Goal: Information Seeking & Learning: Learn about a topic

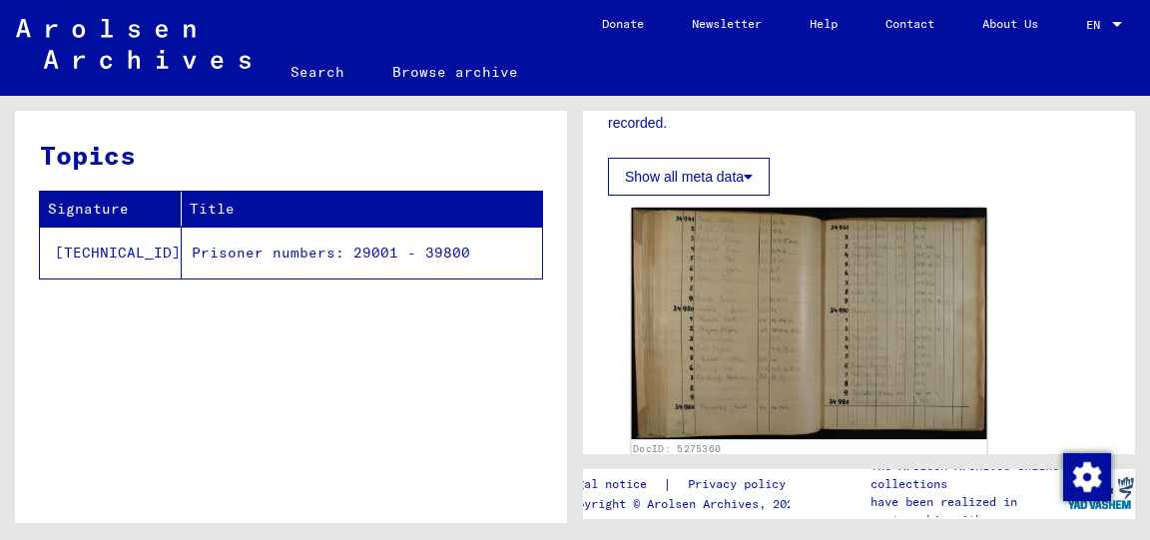
scroll to position [435, 0]
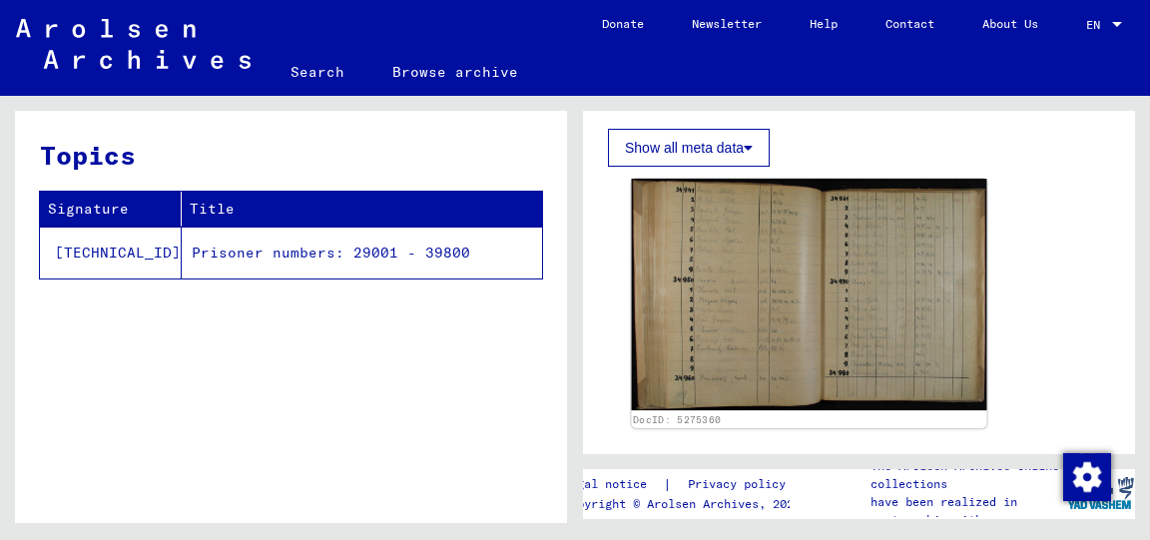
click at [714, 308] on img at bounding box center [809, 295] width 355 height 232
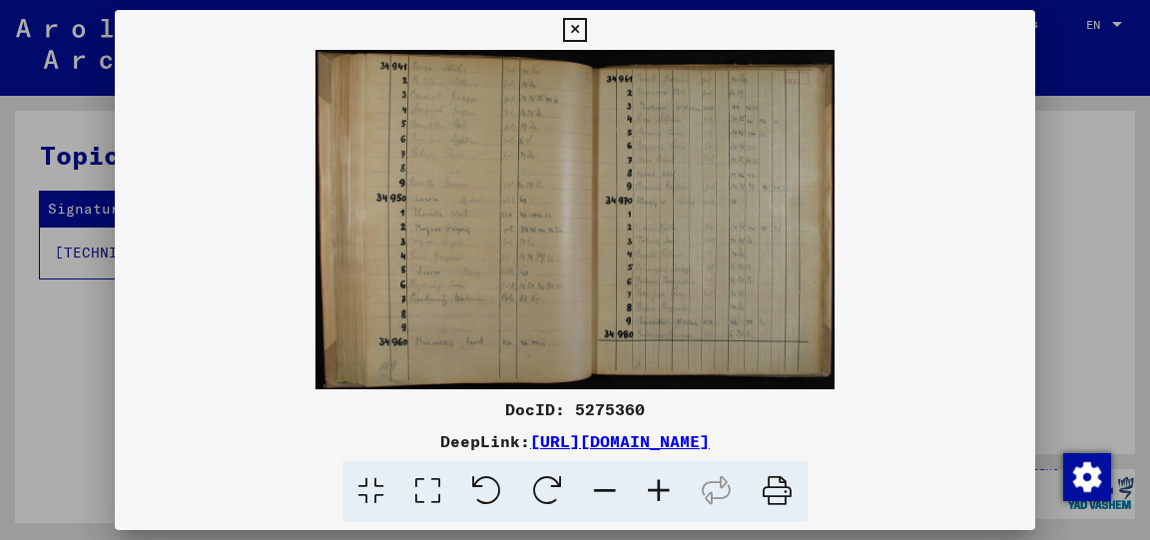
click at [659, 487] on icon at bounding box center [659, 491] width 54 height 61
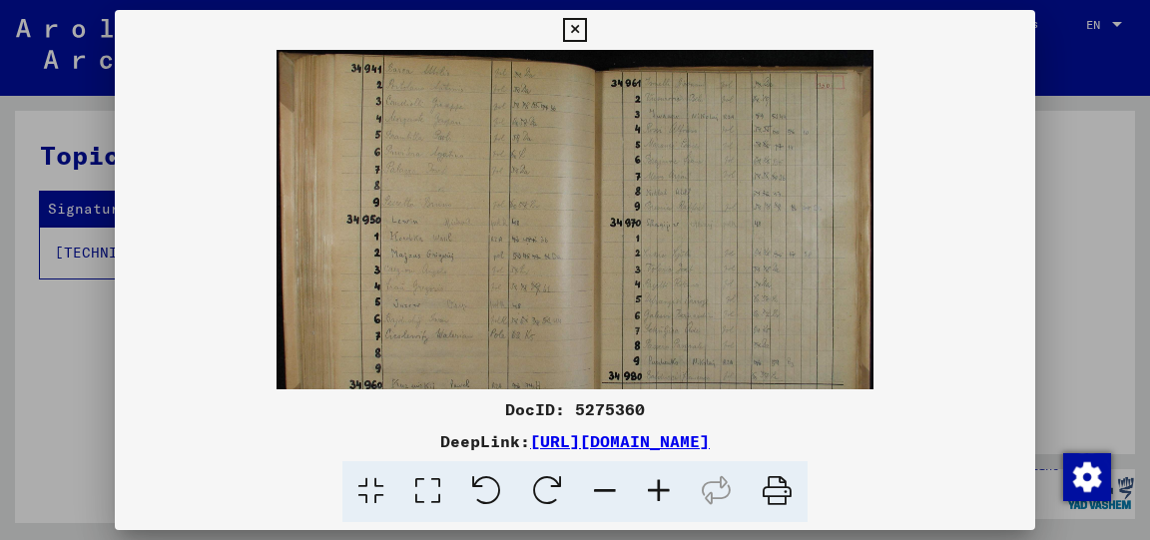
click at [659, 487] on icon at bounding box center [659, 491] width 54 height 61
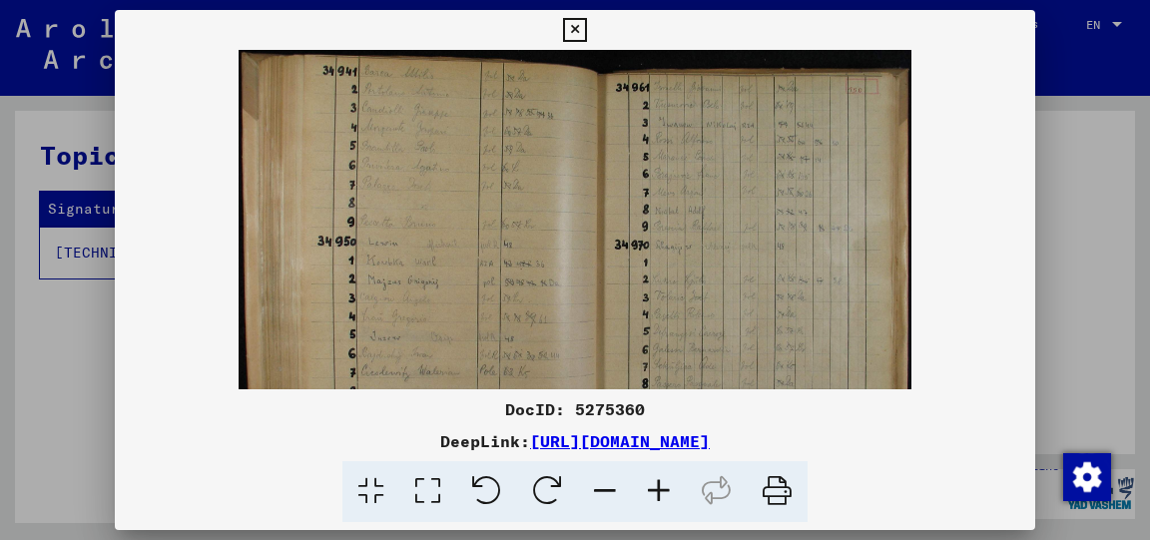
click at [659, 487] on icon at bounding box center [659, 491] width 54 height 61
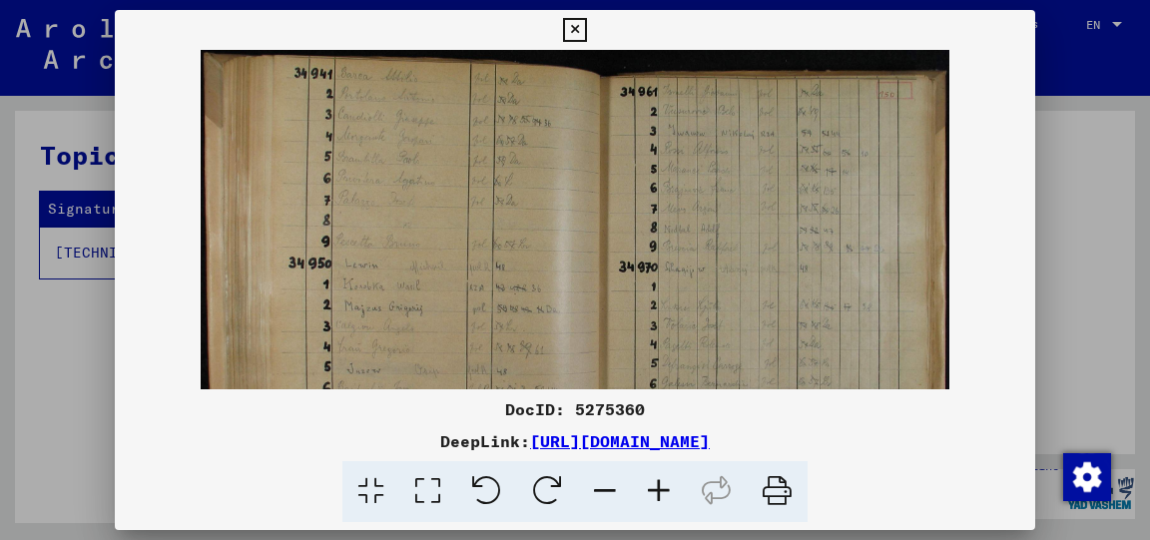
click at [659, 487] on icon at bounding box center [659, 491] width 54 height 61
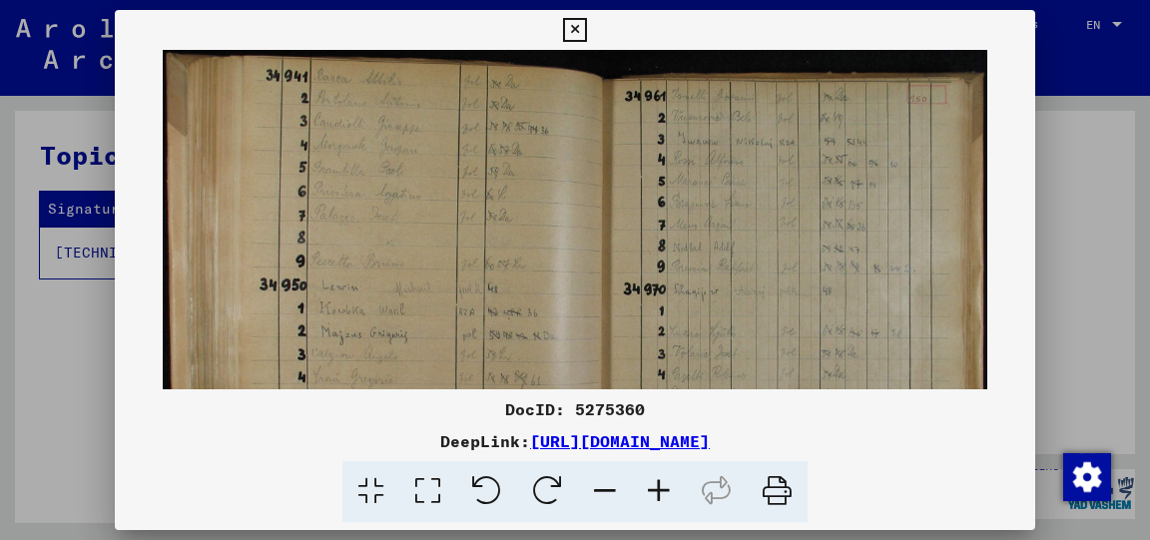
click at [659, 487] on icon at bounding box center [659, 491] width 54 height 61
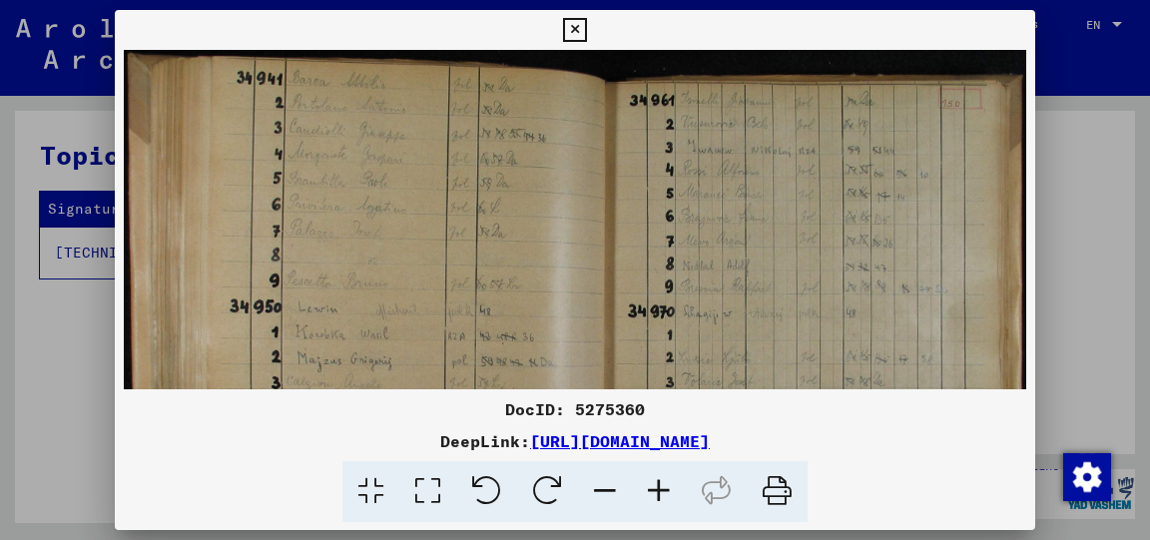
click at [659, 487] on icon at bounding box center [659, 491] width 54 height 61
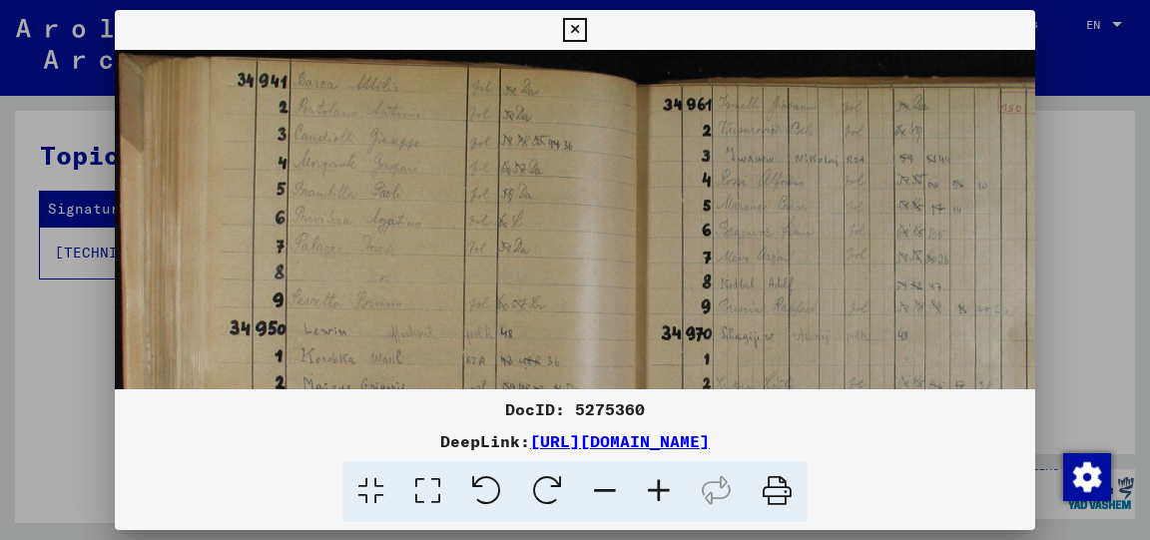
click at [659, 487] on icon at bounding box center [659, 491] width 54 height 61
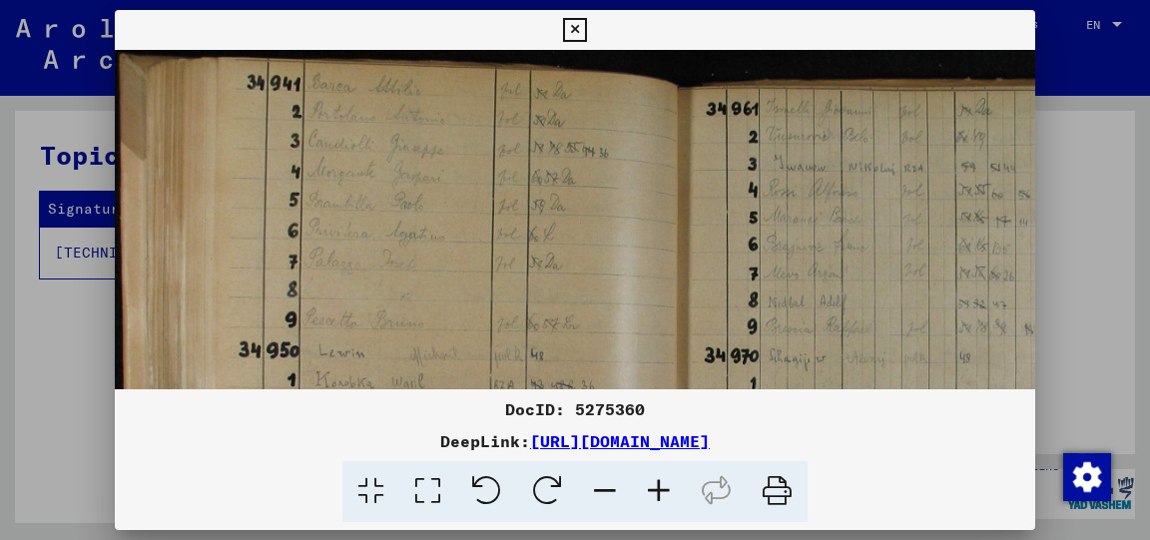
click at [659, 487] on icon at bounding box center [659, 491] width 54 height 61
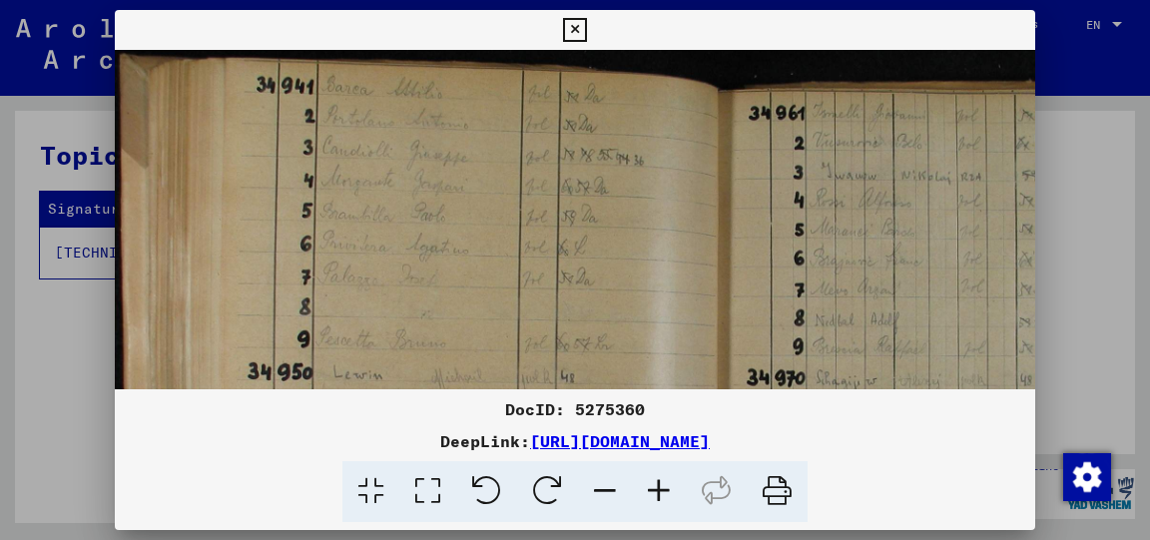
click at [659, 487] on icon at bounding box center [659, 491] width 54 height 61
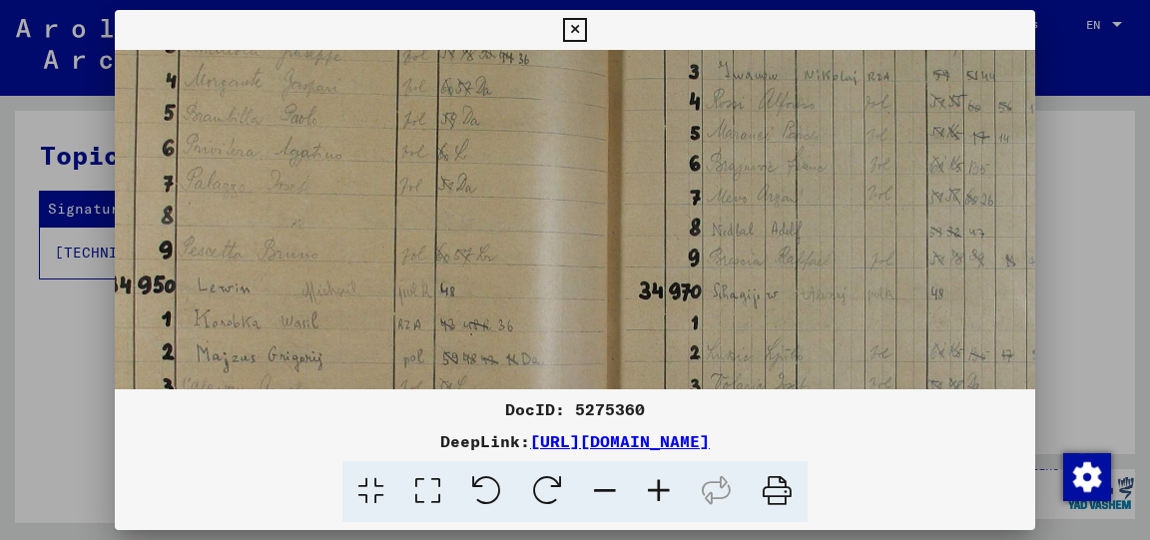
drag, startPoint x: 614, startPoint y: 344, endPoint x: 459, endPoint y: 232, distance: 191.0
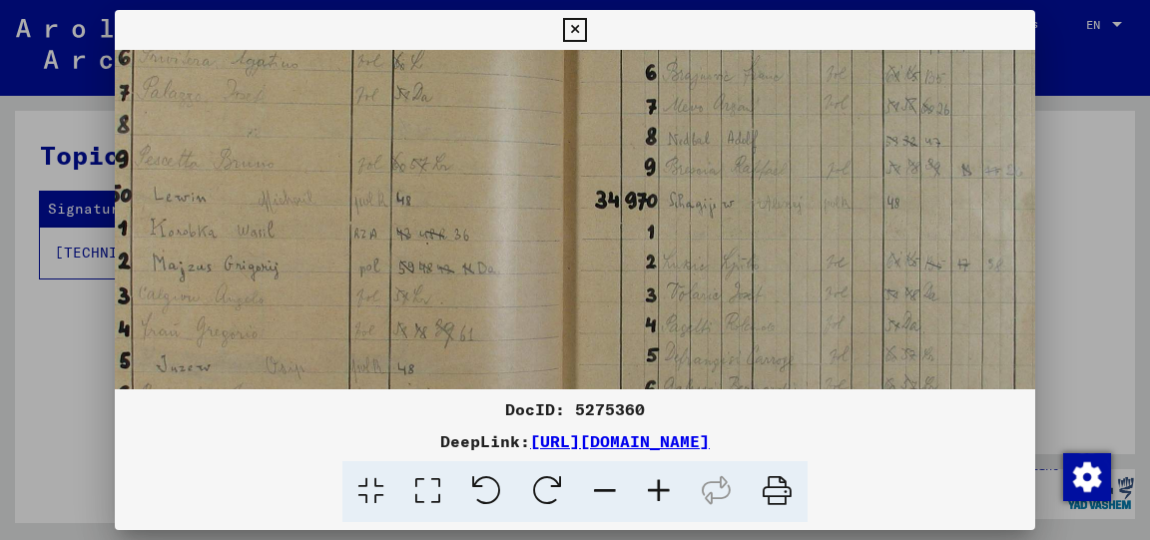
scroll to position [190, 176]
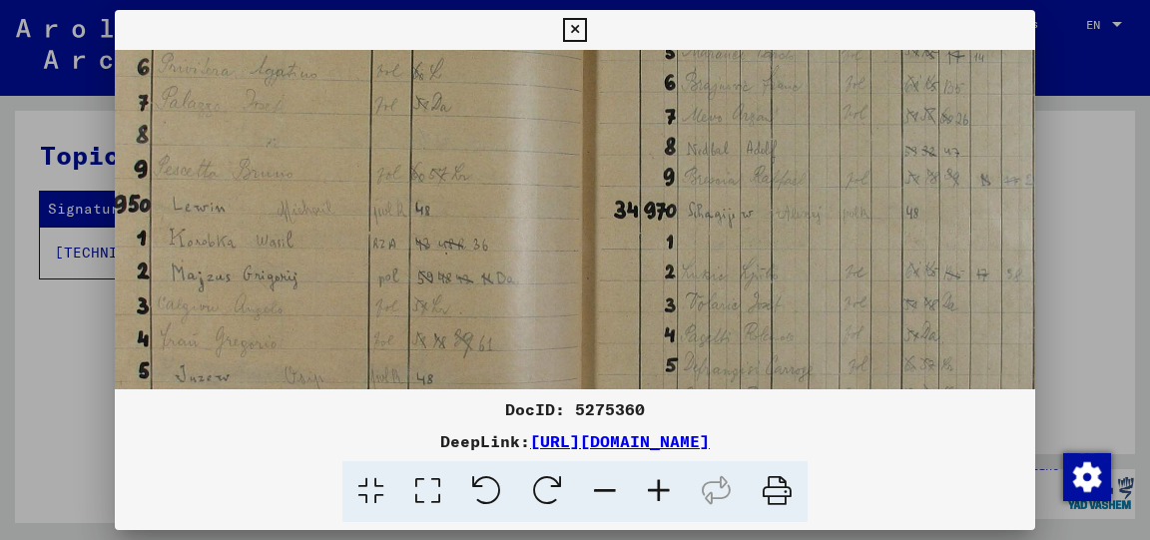
drag, startPoint x: 630, startPoint y: 285, endPoint x: 447, endPoint y: 207, distance: 198.6
click at [447, 207] on img at bounding box center [542, 254] width 1207 height 789
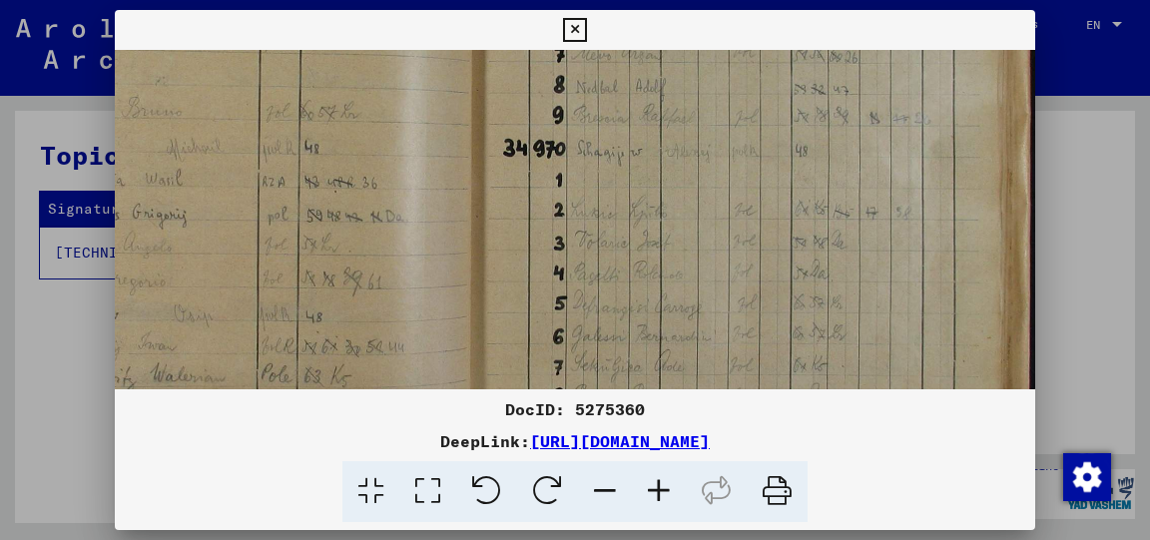
scroll to position [252, 287]
drag, startPoint x: 509, startPoint y: 273, endPoint x: 358, endPoint y: 211, distance: 163.0
click at [658, 475] on icon at bounding box center [659, 491] width 54 height 61
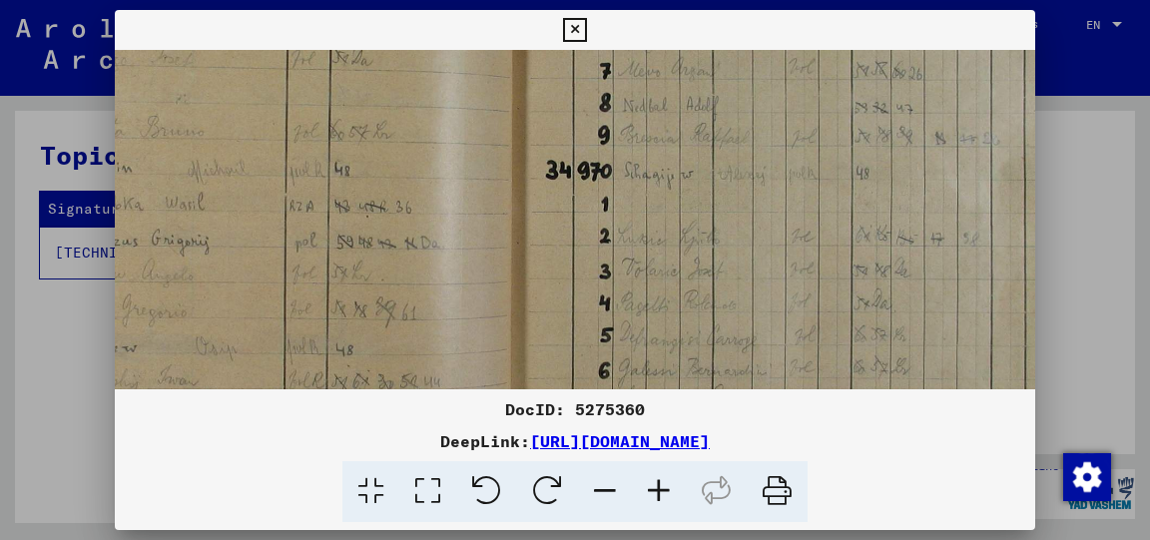
click at [658, 475] on icon at bounding box center [659, 491] width 54 height 61
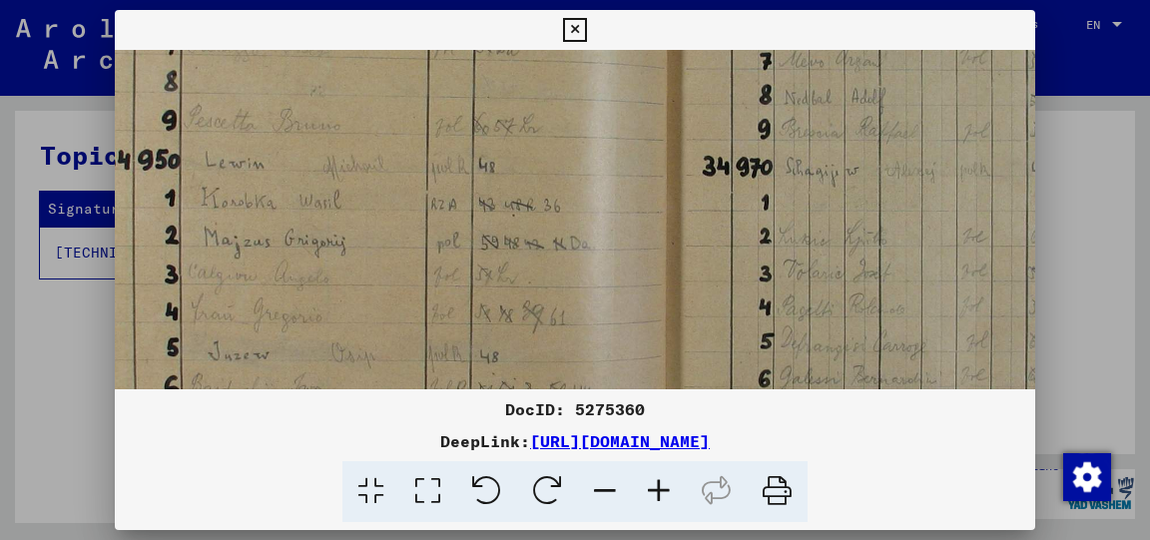
scroll to position [269, 153]
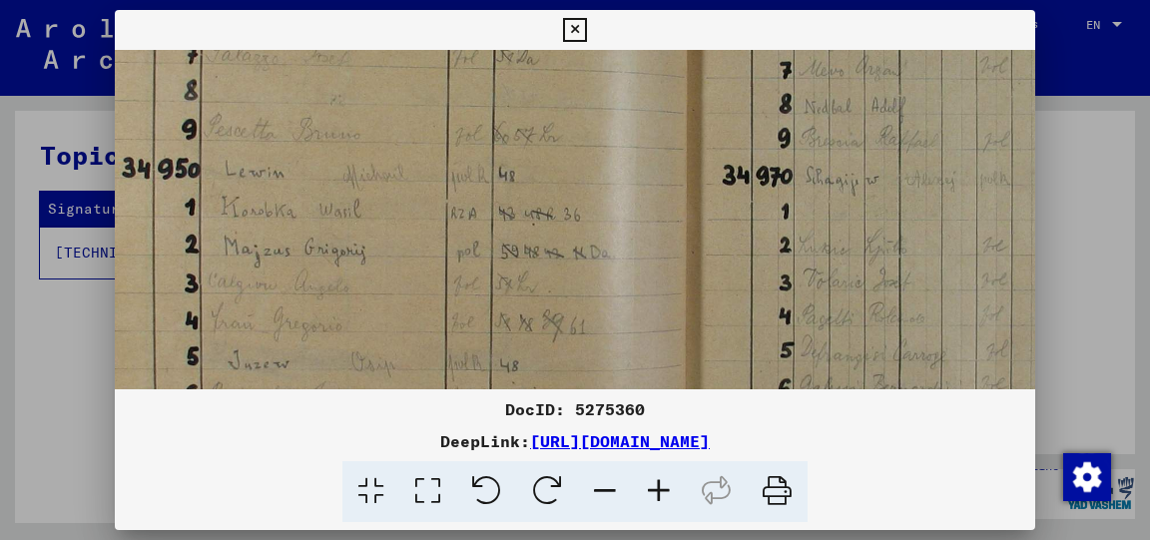
drag, startPoint x: 473, startPoint y: 214, endPoint x: 607, endPoint y: 197, distance: 134.9
drag, startPoint x: 336, startPoint y: 16, endPoint x: 414, endPoint y: 287, distance: 281.9
click at [414, 287] on div "DocID: 5275360 DeepLink: [URL][DOMAIN_NAME]" at bounding box center [575, 266] width 921 height 512
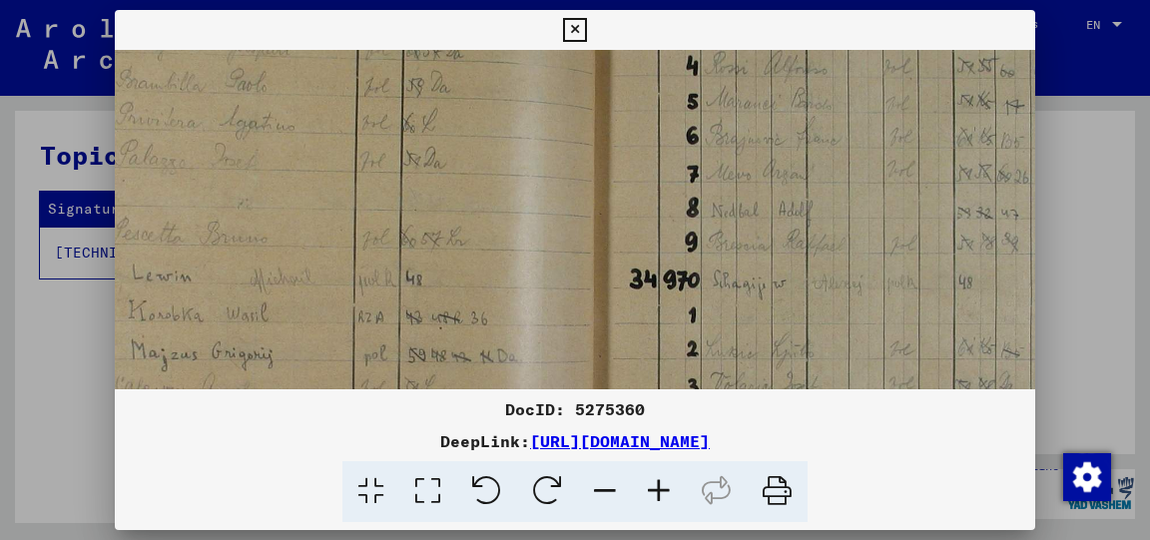
drag, startPoint x: 532, startPoint y: 259, endPoint x: 439, endPoint y: 362, distance: 139.3
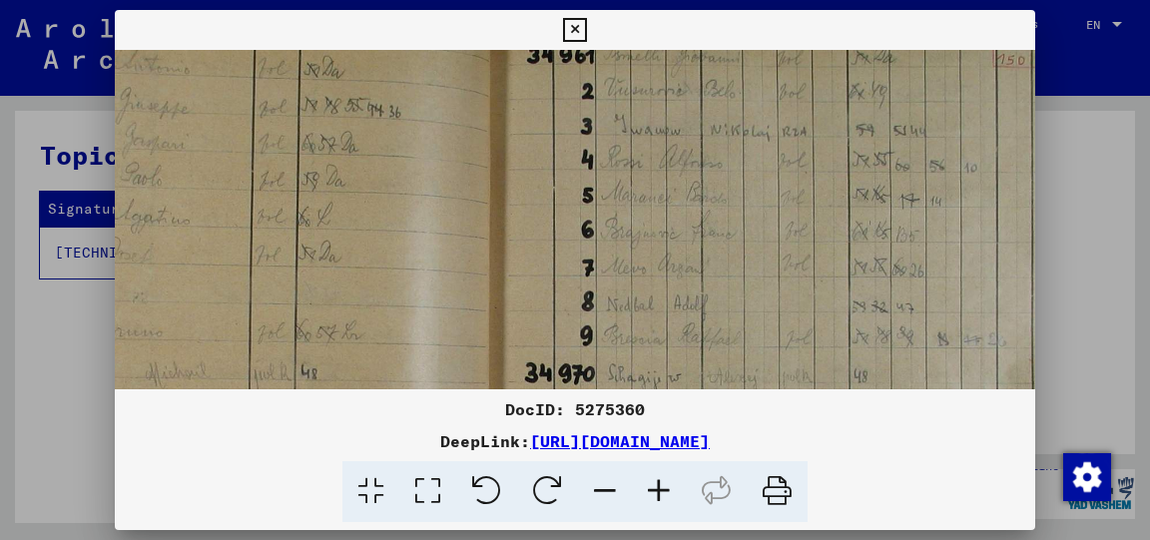
scroll to position [0, 440]
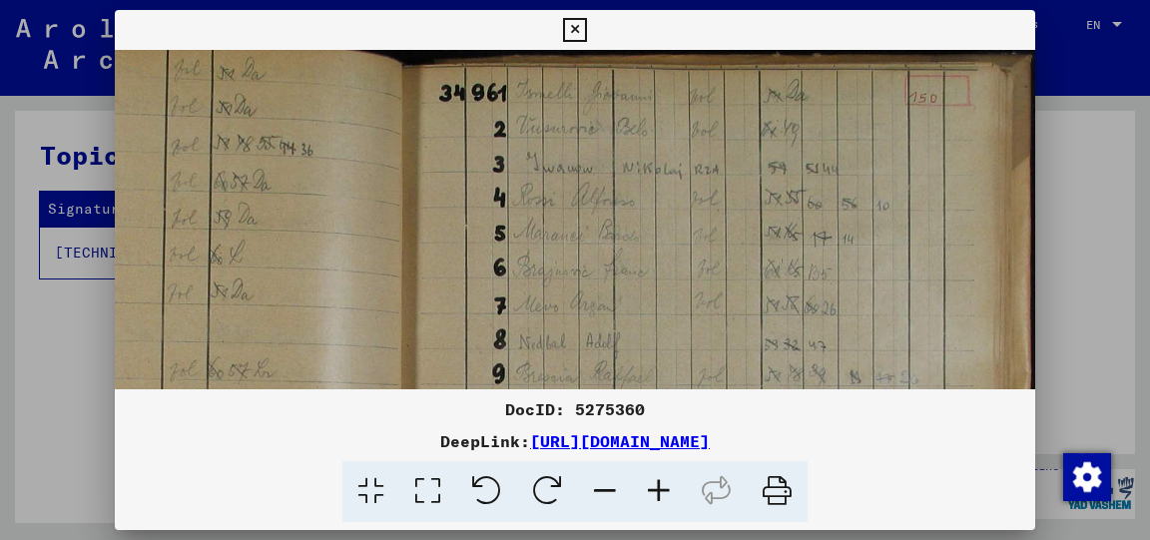
drag, startPoint x: 610, startPoint y: 203, endPoint x: 324, endPoint y: 345, distance: 319.7
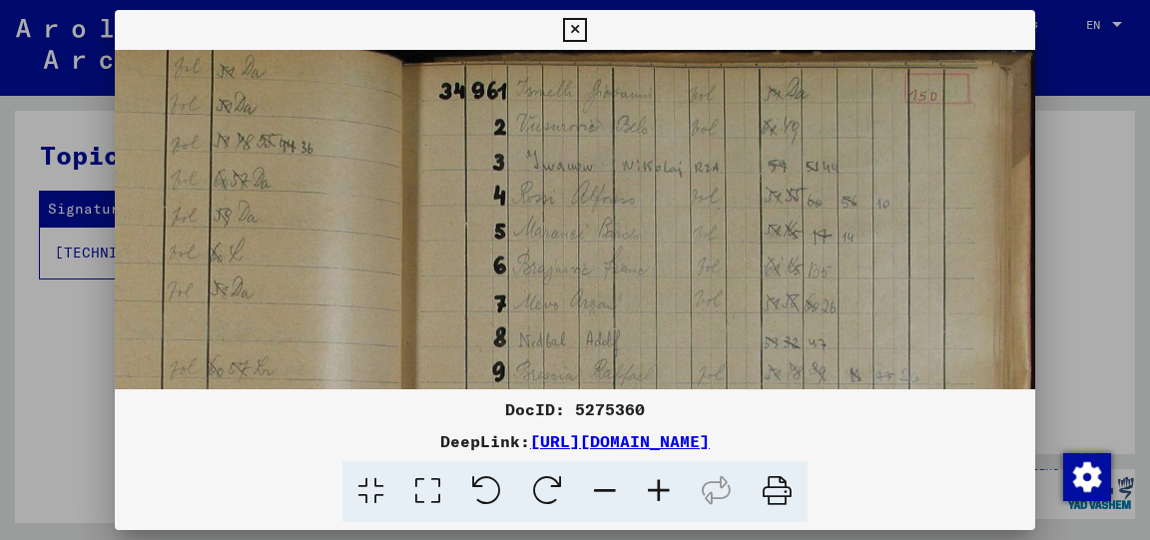
click at [511, 243] on img at bounding box center [356, 459] width 1361 height 889
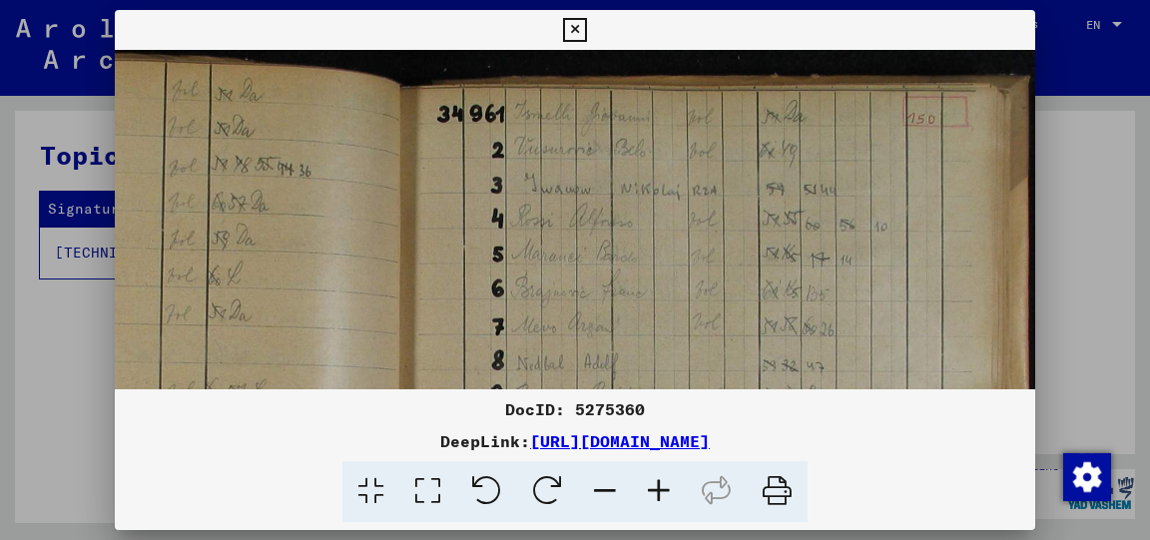
drag, startPoint x: 573, startPoint y: 237, endPoint x: 424, endPoint y: 258, distance: 150.3
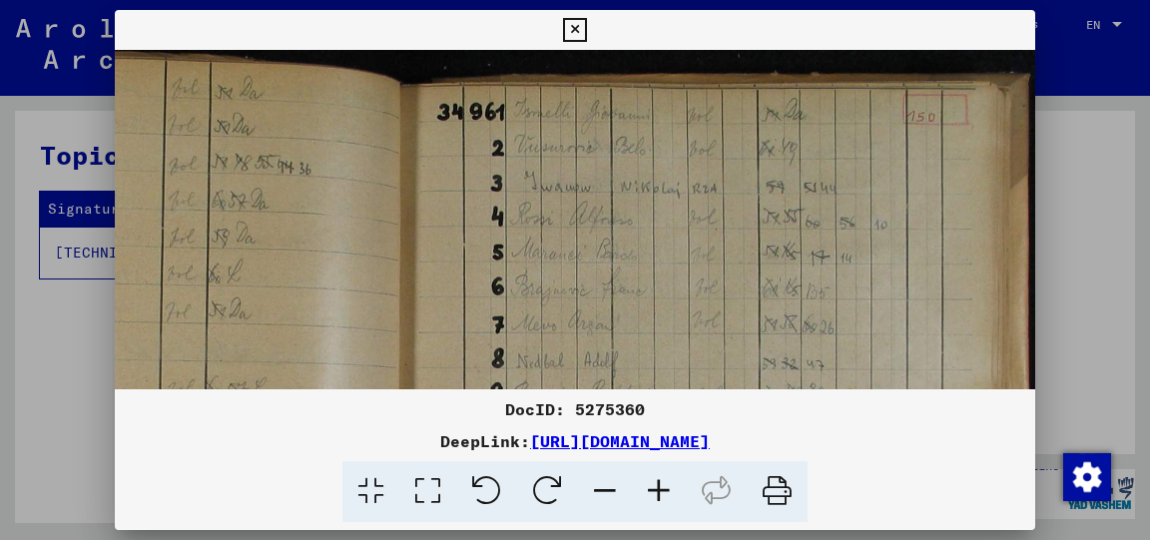
click at [657, 483] on icon at bounding box center [659, 491] width 54 height 61
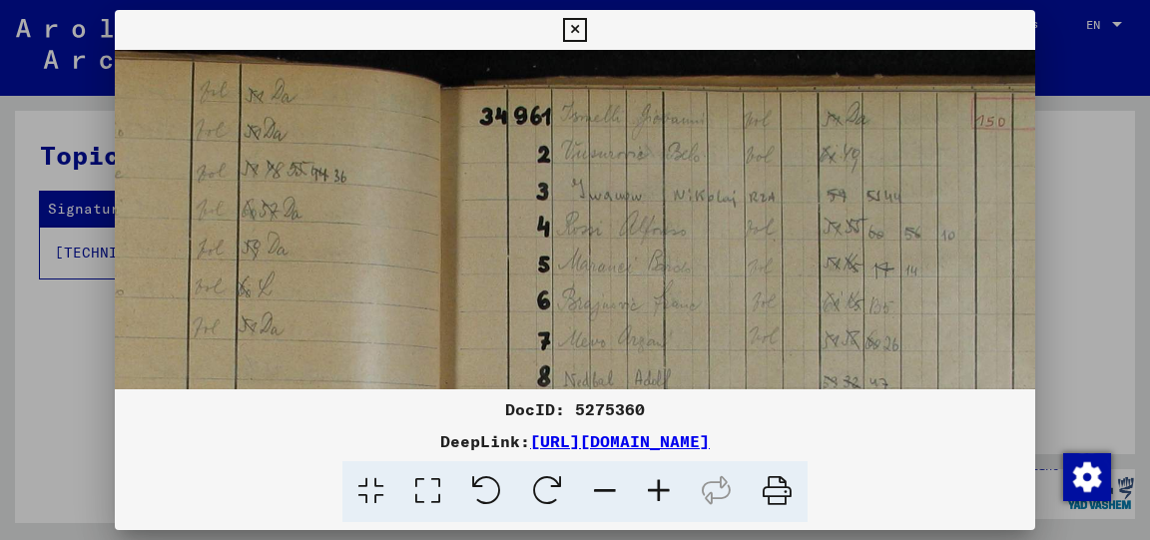
click at [657, 483] on icon at bounding box center [659, 491] width 54 height 61
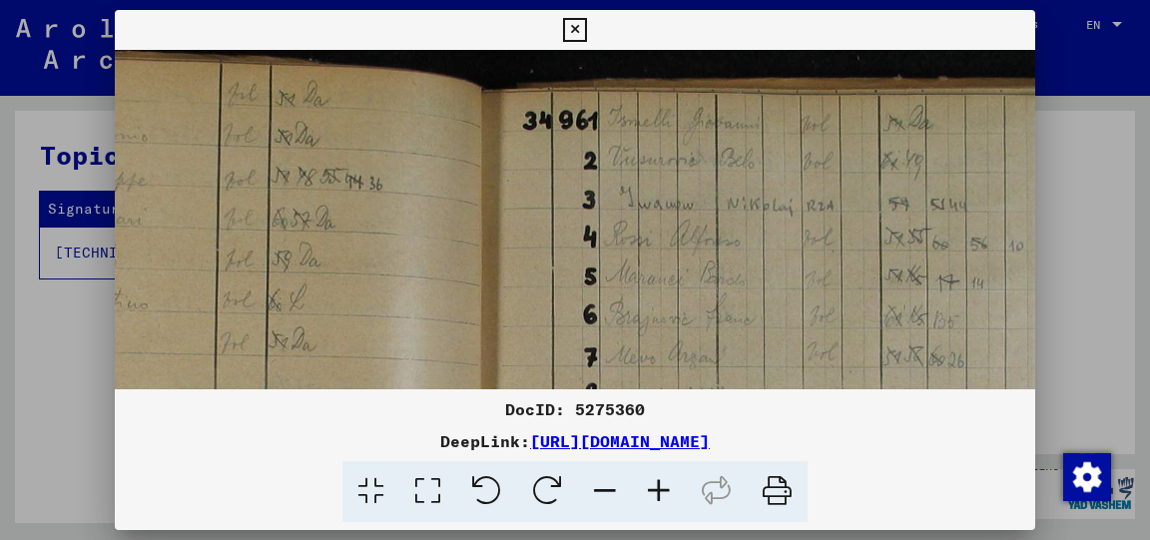
click at [657, 483] on icon at bounding box center [659, 491] width 54 height 61
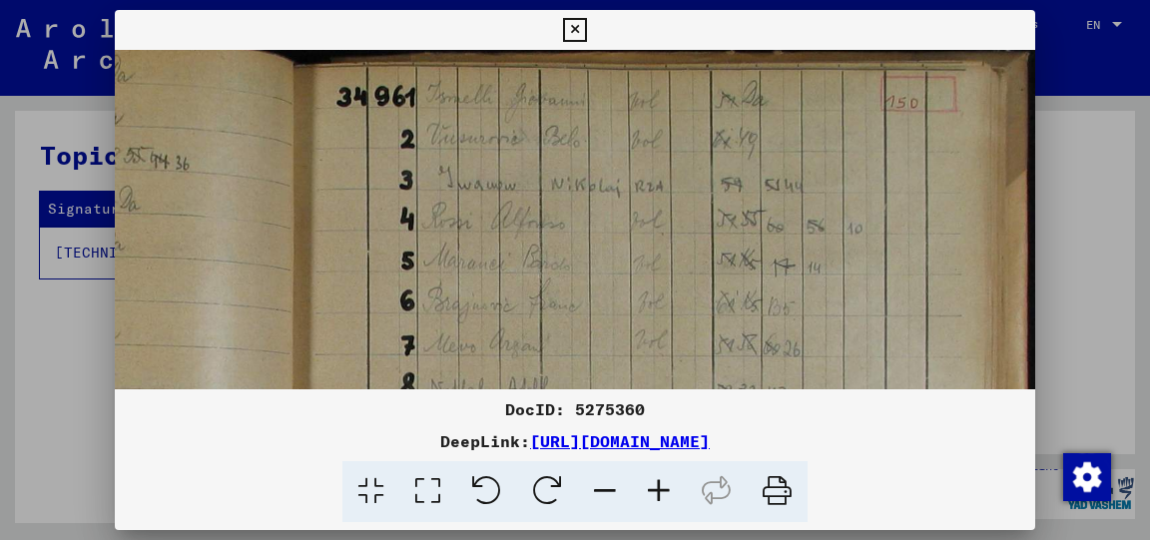
scroll to position [41, 670]
drag, startPoint x: 797, startPoint y: 220, endPoint x: 546, endPoint y: 193, distance: 252.1
click at [659, 483] on icon at bounding box center [659, 491] width 54 height 61
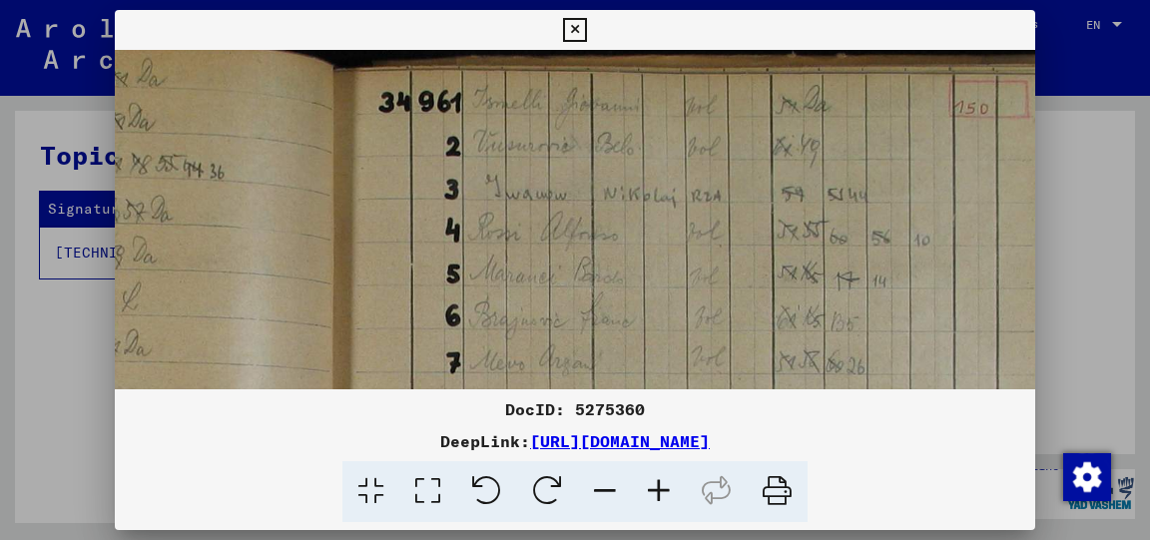
click at [659, 483] on icon at bounding box center [659, 491] width 54 height 61
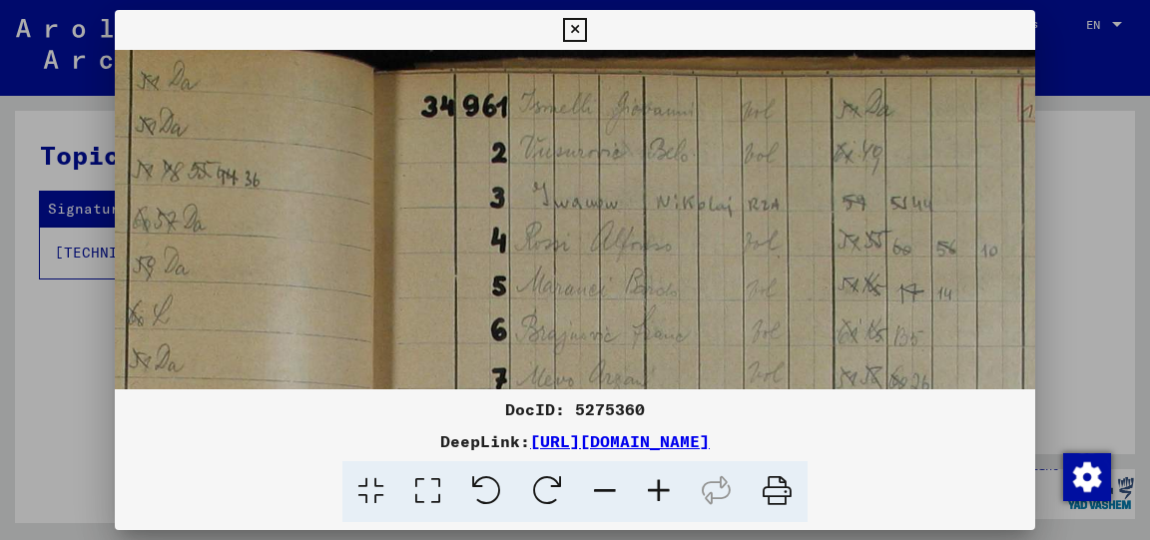
click at [659, 483] on icon at bounding box center [659, 491] width 54 height 61
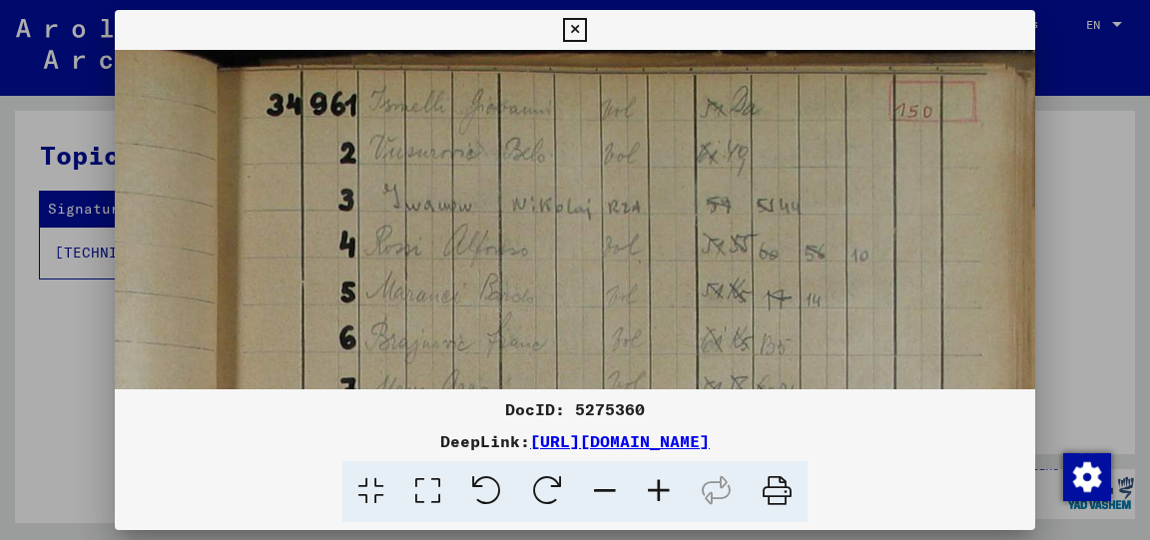
drag, startPoint x: 797, startPoint y: 276, endPoint x: 599, endPoint y: 267, distance: 197.9
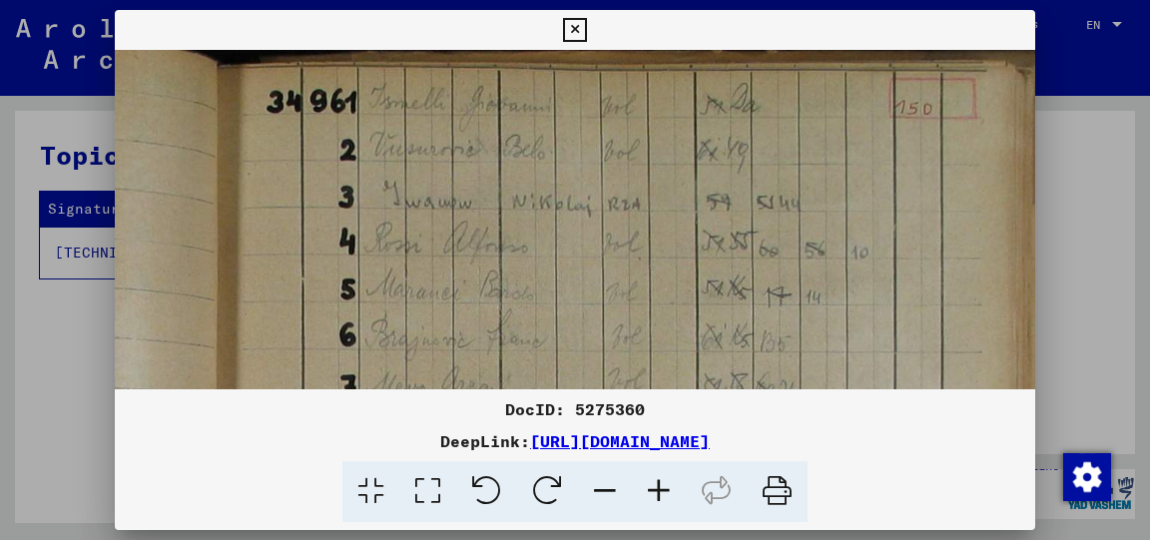
click at [661, 483] on icon at bounding box center [659, 491] width 54 height 61
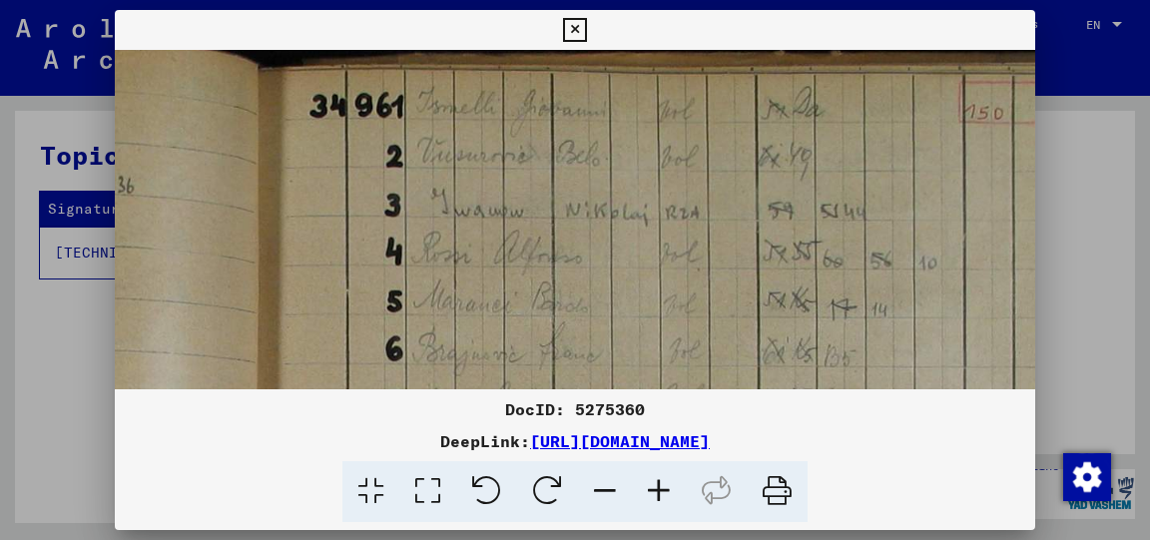
click at [661, 483] on icon at bounding box center [659, 491] width 54 height 61
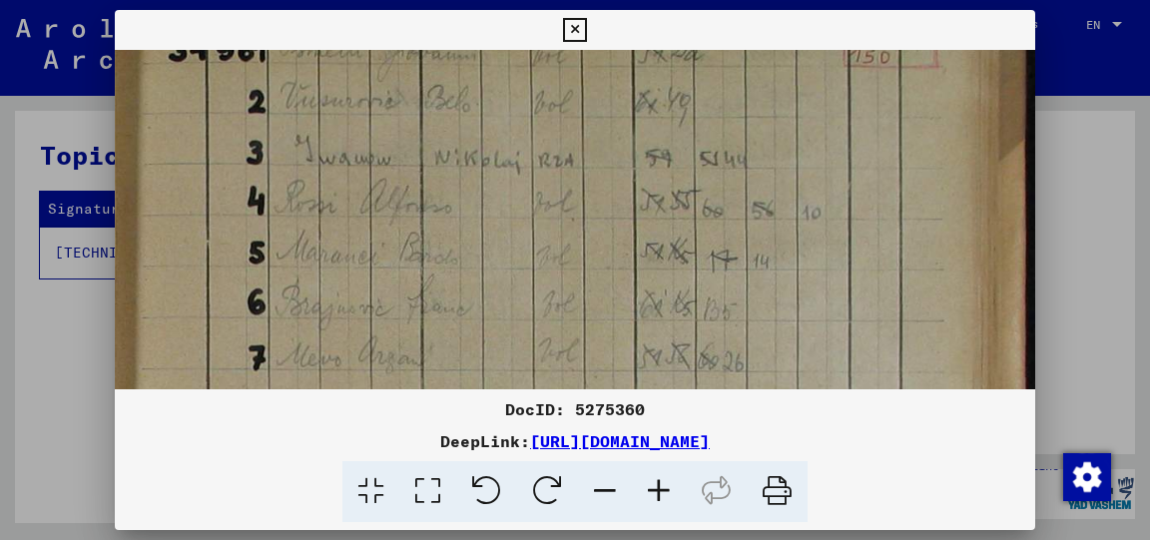
scroll to position [110, 1052]
drag, startPoint x: 712, startPoint y: 288, endPoint x: 518, endPoint y: 267, distance: 194.9
click at [661, 490] on icon at bounding box center [659, 491] width 54 height 61
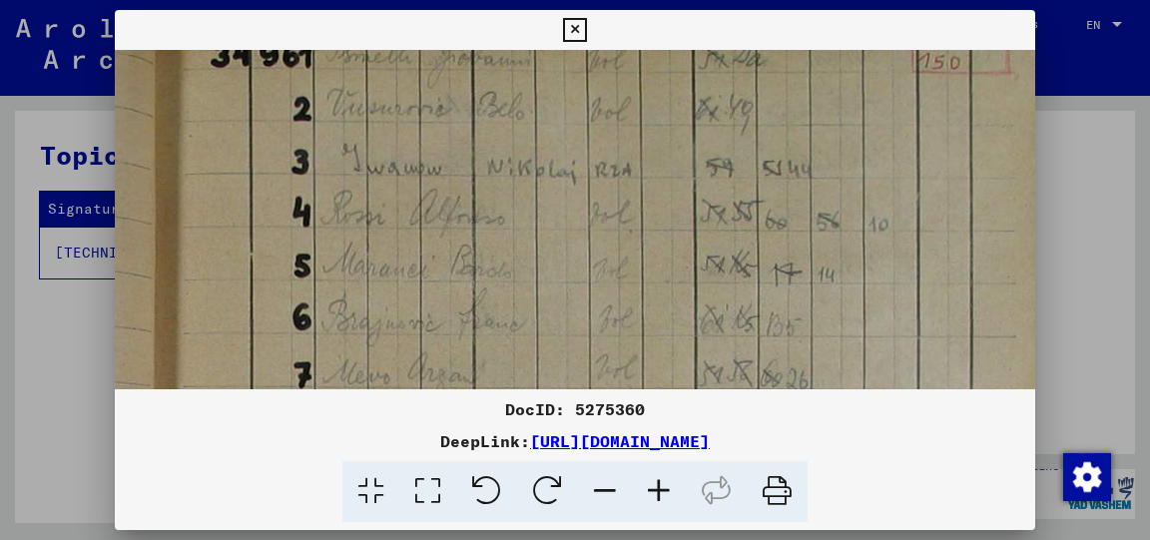
click at [661, 490] on icon at bounding box center [659, 491] width 54 height 61
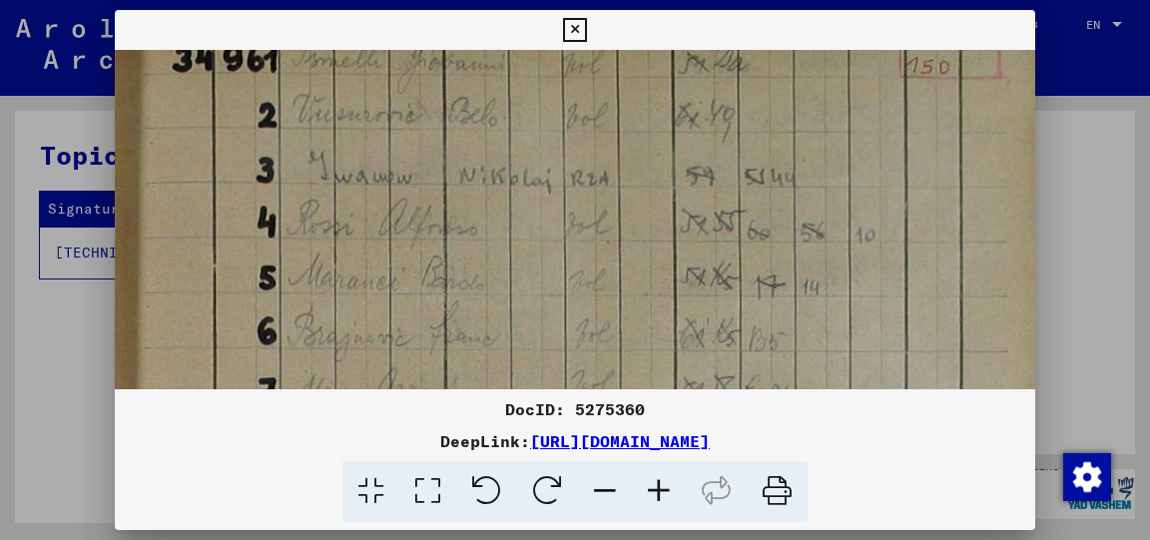
drag, startPoint x: 681, startPoint y: 288, endPoint x: 600, endPoint y: 287, distance: 80.9
click at [655, 492] on icon at bounding box center [659, 491] width 54 height 61
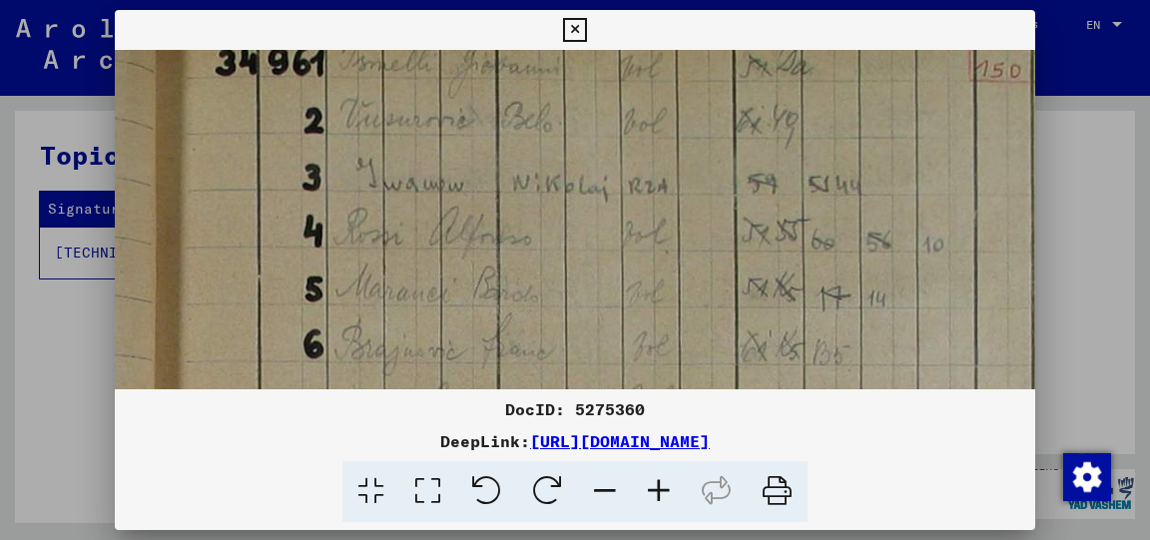
click at [655, 492] on icon at bounding box center [659, 491] width 54 height 61
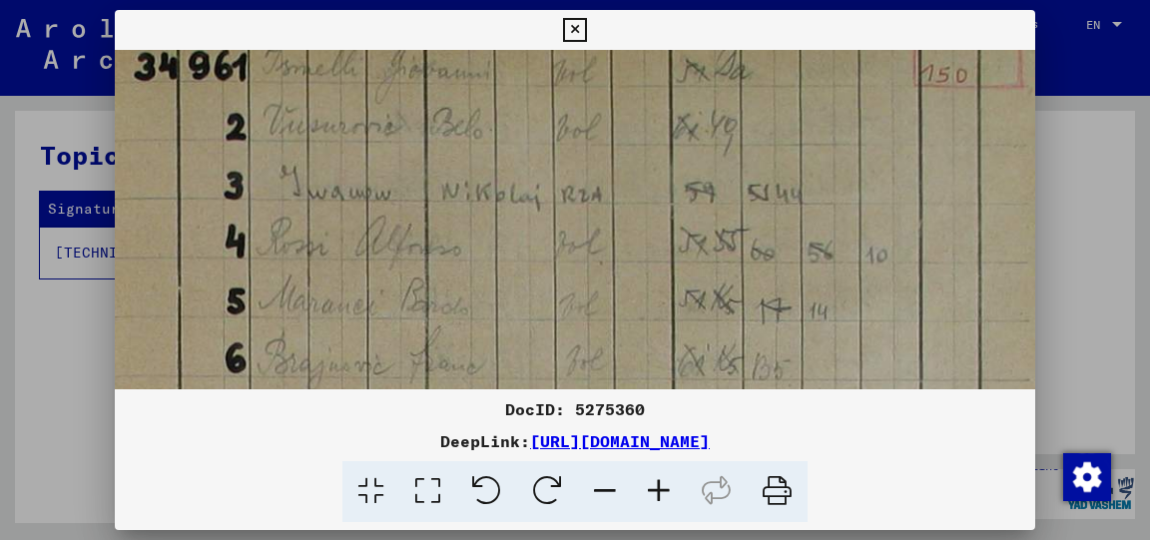
scroll to position [112, 1257]
drag, startPoint x: 692, startPoint y: 322, endPoint x: 568, endPoint y: 321, distance: 123.8
click at [659, 488] on icon at bounding box center [659, 491] width 54 height 61
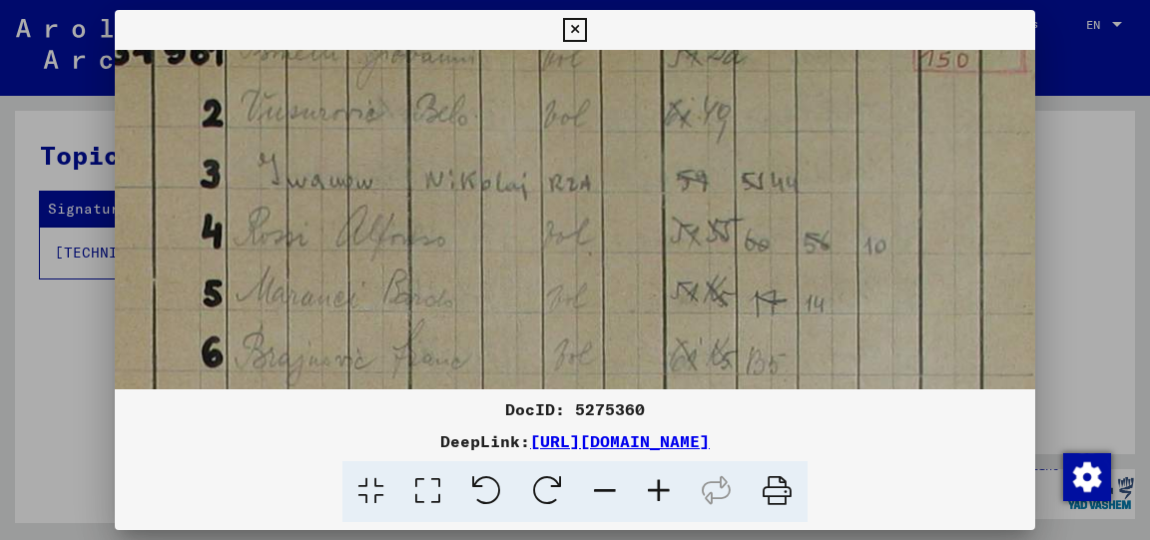
drag, startPoint x: 648, startPoint y: 340, endPoint x: 578, endPoint y: 324, distance: 71.7
